Goal: Book appointment/travel/reservation

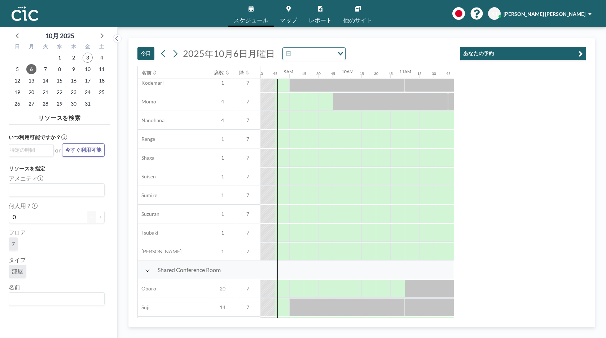
scroll to position [333, 491]
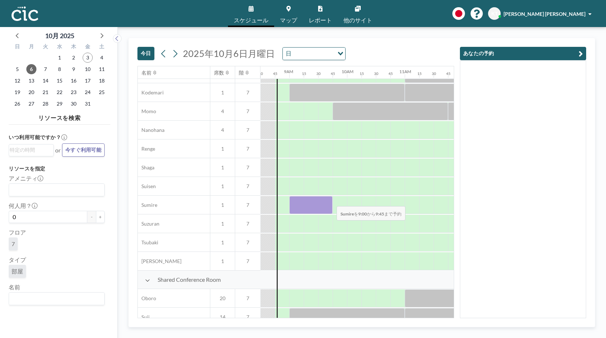
drag, startPoint x: 301, startPoint y: 203, endPoint x: 331, endPoint y: 202, distance: 29.6
click at [331, 202] on div at bounding box center [310, 205] width 43 height 18
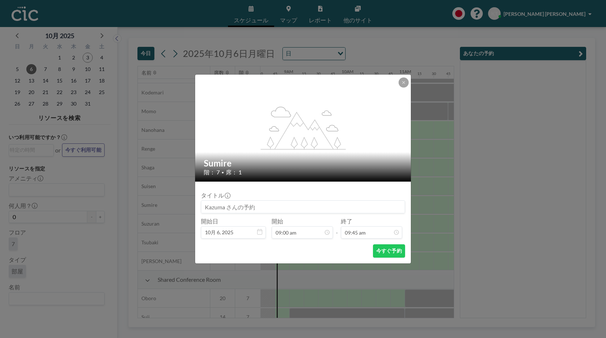
scroll to position [501, 0]
click at [393, 254] on button "今すぐ予約" at bounding box center [389, 251] width 32 height 13
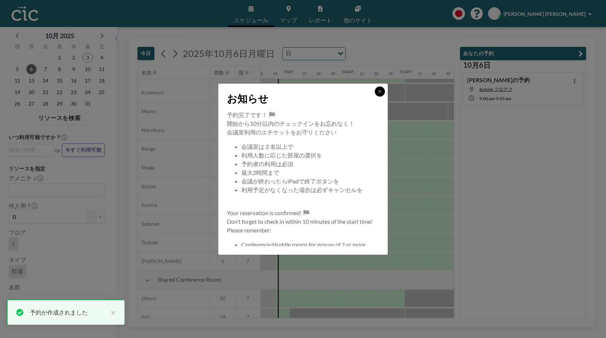
click at [378, 93] on icon at bounding box center [380, 91] width 4 height 4
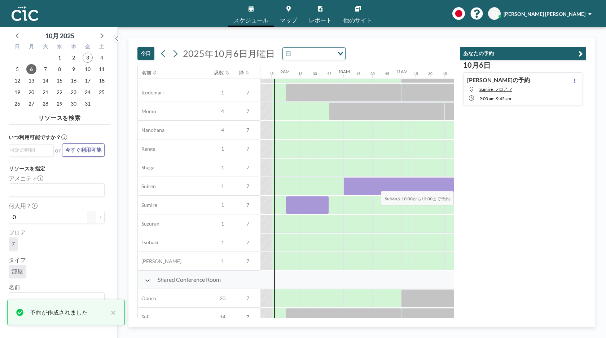
scroll to position [333, 498]
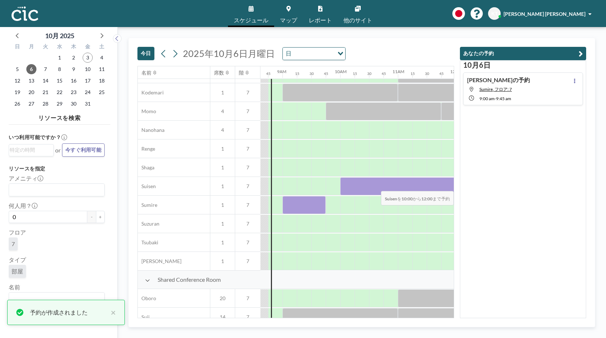
drag, startPoint x: 358, startPoint y: 183, endPoint x: 450, endPoint y: 187, distance: 92.8
click at [450, 187] on div "名前 席数 階 12AM 15 30 45 1AM 15 30 45 2AM 15 30 45 3AM 15 30 45 4AM 15 30 45 5AM 1…" at bounding box center [296, 192] width 316 height 252
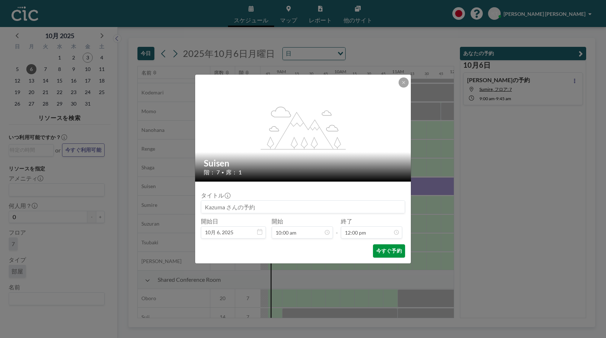
click at [387, 253] on button "今すぐ予約" at bounding box center [389, 251] width 32 height 13
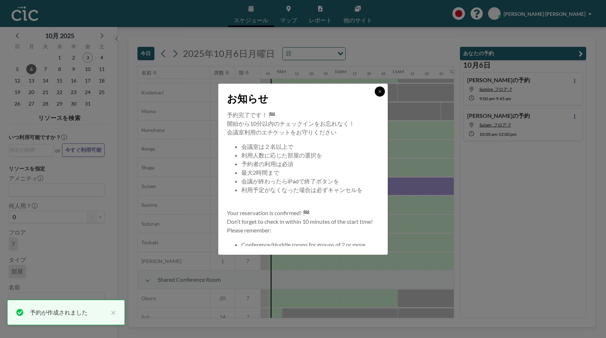
click at [381, 89] on icon at bounding box center [380, 91] width 4 height 4
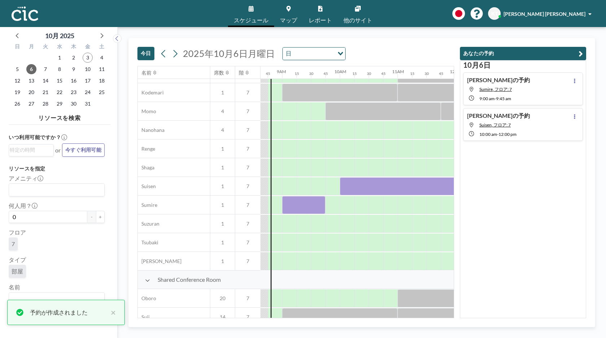
click at [386, 31] on div "[DATE] [DATE] 日 Loading... 名前 席数 階 12AM 15 30 45 1AM 15 30 45 2AM 15 30 45 3AM …" at bounding box center [362, 182] width 489 height 311
